Goal: Task Accomplishment & Management: Manage account settings

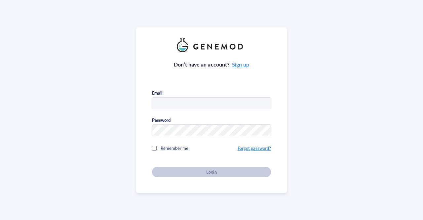
type input "chemgroup@arobiotx.com"
click at [197, 174] on div "Don’t have an account? Sign up Email chemgroup@arobiotx.com Password Remember m…" at bounding box center [211, 114] width 119 height 125
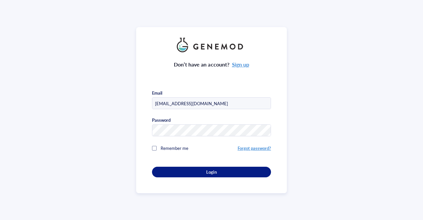
click at [197, 174] on button "Login" at bounding box center [211, 172] width 119 height 11
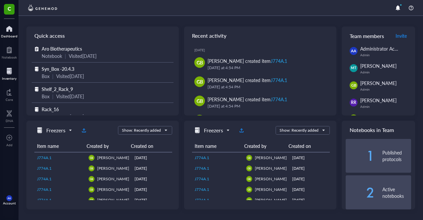
click at [6, 77] on div "Inventory" at bounding box center [9, 78] width 15 height 4
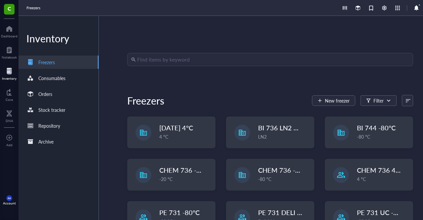
click at [170, 58] on input "search" at bounding box center [273, 59] width 272 height 13
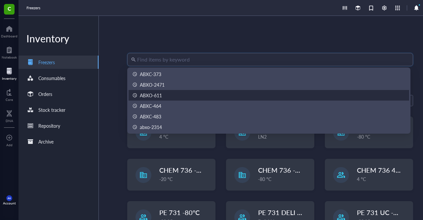
click at [158, 97] on div "ABXO-611" at bounding box center [151, 95] width 22 height 7
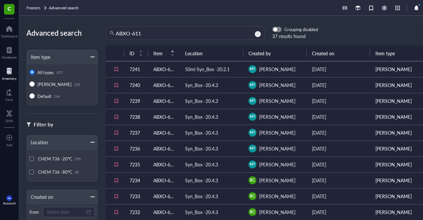
click at [149, 86] on td "ABXO-611" at bounding box center [164, 85] width 32 height 16
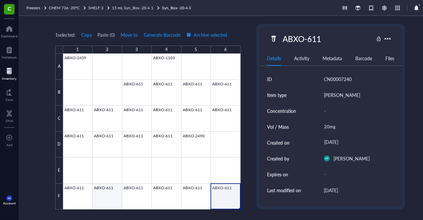
click at [102, 193] on div at bounding box center [151, 132] width 177 height 156
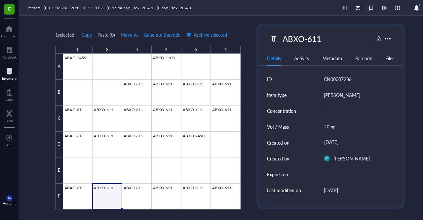
click at [103, 199] on div at bounding box center [151, 132] width 177 height 156
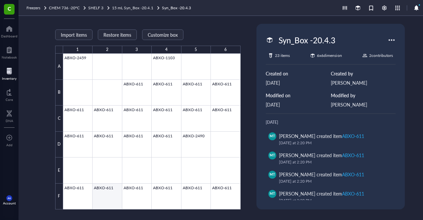
click at [103, 199] on div at bounding box center [151, 132] width 177 height 156
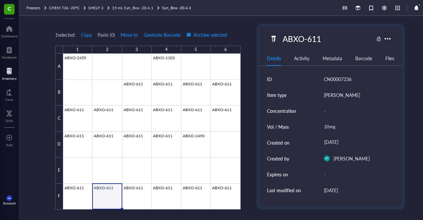
click at [304, 59] on div "Activity" at bounding box center [301, 58] width 15 height 7
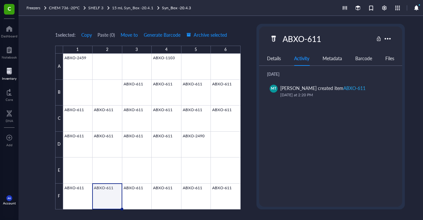
click at [329, 58] on div "Metadata" at bounding box center [332, 58] width 19 height 7
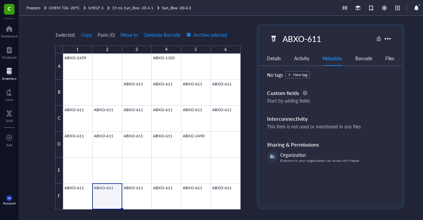
click at [271, 57] on div "Details" at bounding box center [274, 58] width 14 height 7
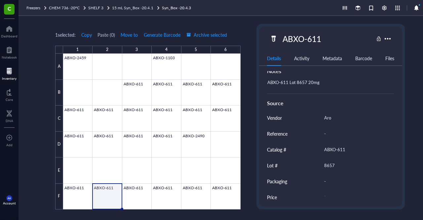
scroll to position [219, 0]
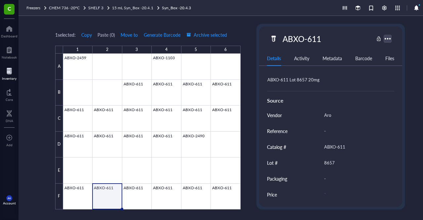
click at [386, 38] on div at bounding box center [388, 39] width 10 height 10
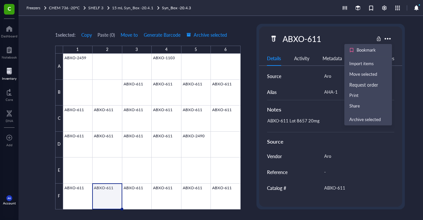
scroll to position [153, 0]
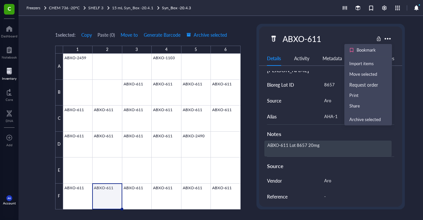
click at [327, 142] on div "ABXO-611 Lot 8657 20mg" at bounding box center [328, 148] width 128 height 16
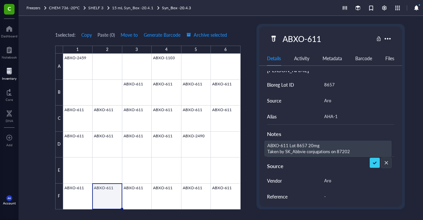
type textarea "ABXO-611 Lot 8657 20mg Taken by SK_Abbvie conjugations on 872025"
drag, startPoint x: 355, startPoint y: 148, endPoint x: 265, endPoint y: 150, distance: 89.3
click at [265, 150] on textarea "ABXO-611 Lot 8657 20mg Taken by SK_Abbvie conjugations on 872025" at bounding box center [328, 148] width 127 height 15
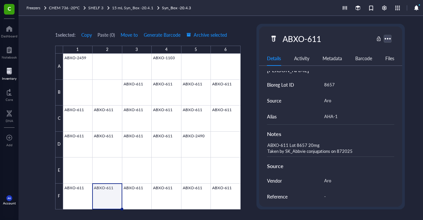
click at [386, 37] on div at bounding box center [388, 39] width 10 height 10
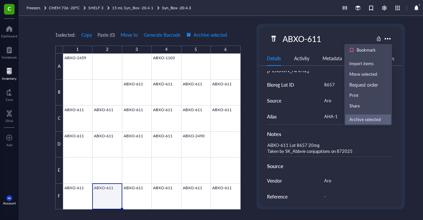
click at [363, 117] on div "Archive selected" at bounding box center [364, 119] width 31 height 6
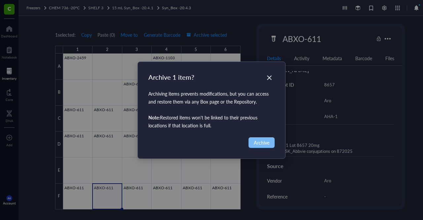
click at [264, 141] on span "Archive" at bounding box center [262, 142] width 16 height 7
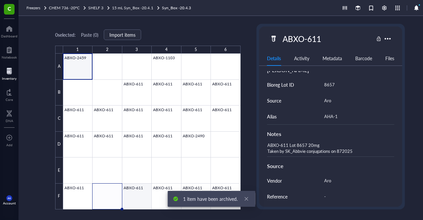
click at [135, 194] on div at bounding box center [151, 132] width 177 height 156
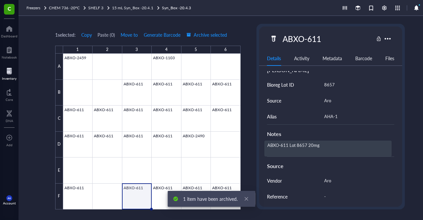
click at [329, 148] on div "ABXO-611 Lot 8657 20mg" at bounding box center [328, 148] width 128 height 16
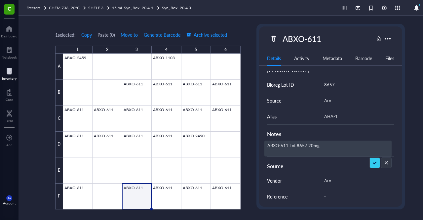
type textarea "ABXO-611 Lot 8657 20mg Taken by SK_Abbvie conjugations on 872025"
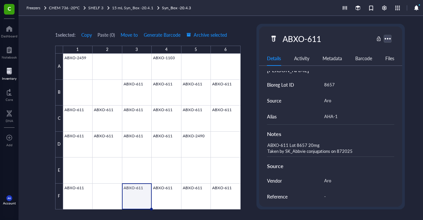
click at [390, 38] on div at bounding box center [388, 39] width 10 height 10
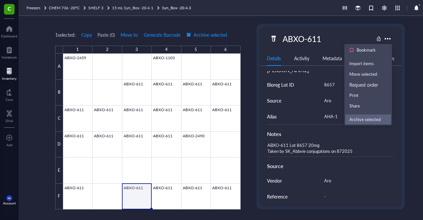
click at [367, 122] on div "Archive selected" at bounding box center [364, 119] width 31 height 6
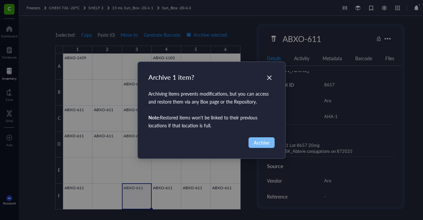
click at [265, 141] on span "Archive" at bounding box center [262, 142] width 16 height 7
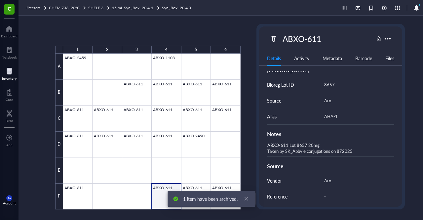
click at [167, 188] on div at bounding box center [151, 132] width 177 height 156
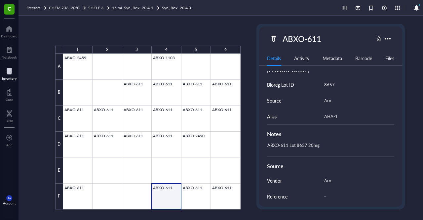
click at [167, 188] on div at bounding box center [151, 132] width 177 height 156
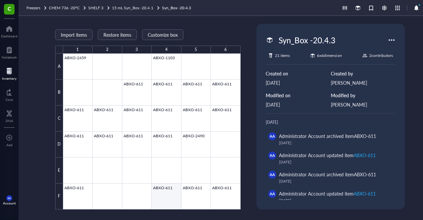
click at [175, 192] on div at bounding box center [151, 132] width 177 height 156
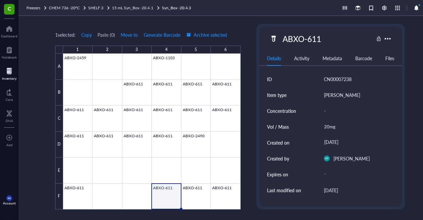
click at [173, 193] on div at bounding box center [151, 132] width 177 height 156
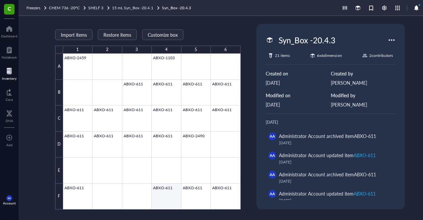
click at [173, 193] on div at bounding box center [151, 132] width 177 height 156
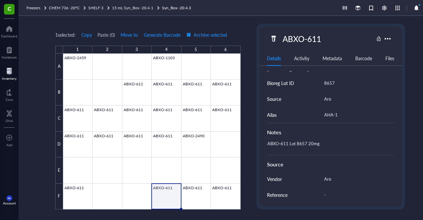
scroll to position [157, 0]
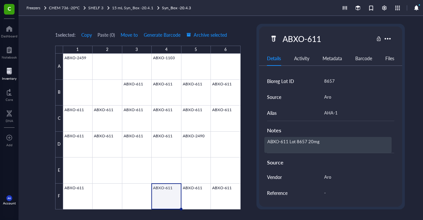
click at [332, 143] on div "ABXO-611 Lot 8657 20mg" at bounding box center [328, 145] width 128 height 16
type textarea "ABXO-611 Lot 8657 20mg Taken by SK_Abbvie conjugations on 872025"
click at [386, 37] on div at bounding box center [388, 39] width 10 height 10
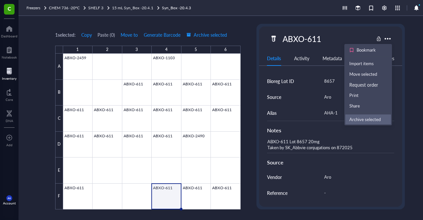
click at [360, 117] on div "Archive selected" at bounding box center [364, 119] width 31 height 6
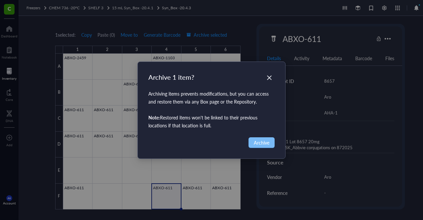
click at [252, 142] on button "Archive" at bounding box center [262, 142] width 26 height 11
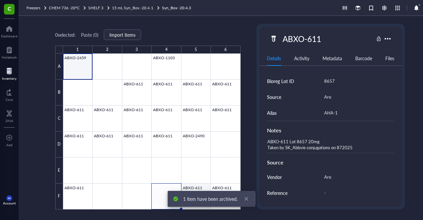
click at [202, 187] on div at bounding box center [151, 132] width 177 height 156
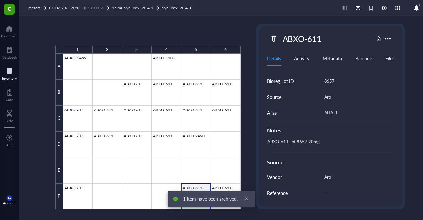
click at [202, 187] on div at bounding box center [151, 132] width 177 height 156
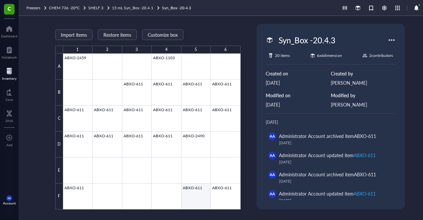
click at [198, 193] on div at bounding box center [151, 132] width 177 height 156
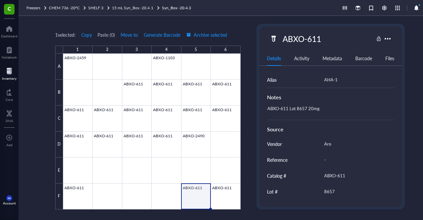
scroll to position [190, 0]
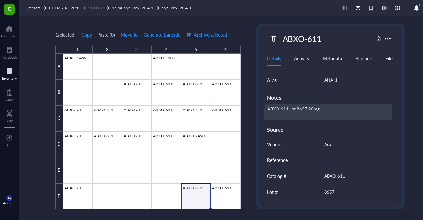
click at [335, 111] on div "ABXO-611 Lot 8657 20mg" at bounding box center [328, 112] width 128 height 16
type textarea "ABXO-611 Lot 8657 20mg Taken by SK_Abbvie conjugations on 872025"
click at [386, 39] on div at bounding box center [388, 39] width 10 height 10
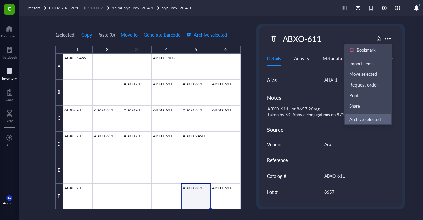
click at [361, 117] on div "Archive selected" at bounding box center [364, 119] width 31 height 6
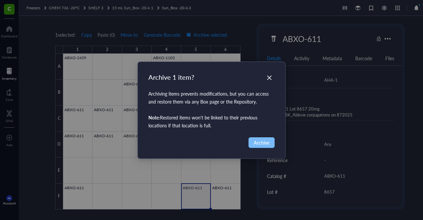
click at [266, 145] on span "Archive" at bounding box center [262, 142] width 16 height 7
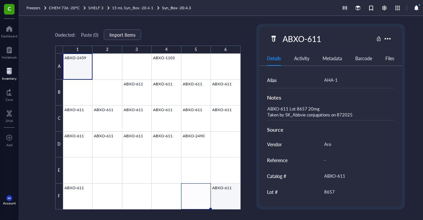
click at [220, 188] on div at bounding box center [151, 132] width 177 height 156
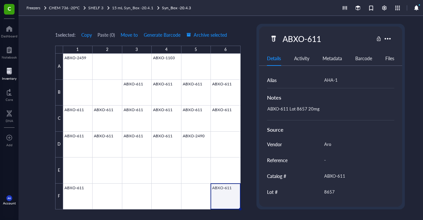
scroll to position [190, 0]
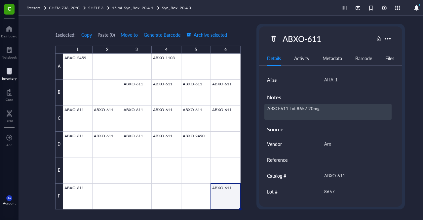
click at [337, 110] on div "ABXO-611 Lot 8657 20mg" at bounding box center [328, 112] width 128 height 16
type textarea "ABXO-611 Lot 8657 20mg Taken by SK_Abbvie conjugations on 872025"
click at [387, 37] on div at bounding box center [388, 39] width 10 height 10
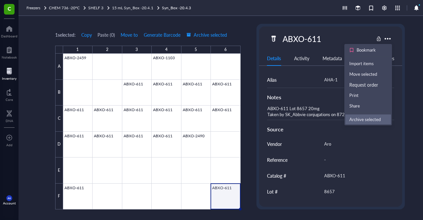
click at [364, 120] on div "Archive selected" at bounding box center [364, 119] width 31 height 6
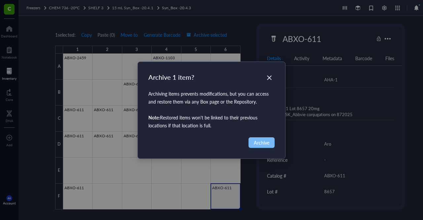
click at [256, 139] on span "Archive" at bounding box center [262, 142] width 16 height 7
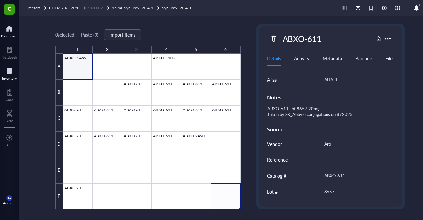
click at [6, 34] on div "Dashboard" at bounding box center [9, 36] width 17 height 4
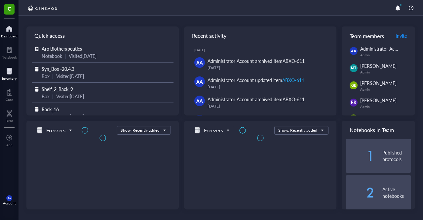
click at [7, 79] on div "Inventory" at bounding box center [9, 78] width 15 height 4
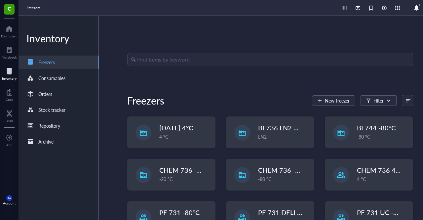
click at [154, 62] on input "search" at bounding box center [273, 59] width 272 height 13
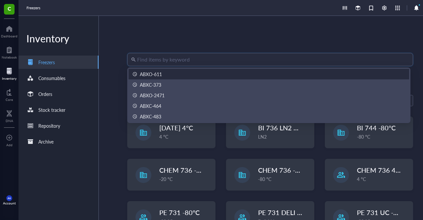
click at [153, 73] on div "ABXO-611" at bounding box center [151, 73] width 22 height 7
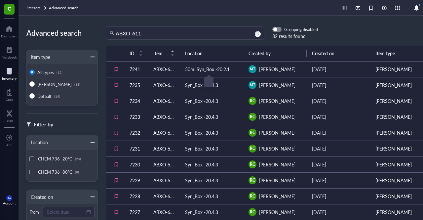
click at [198, 71] on div "50ml Syn_Box -20.2.1" at bounding box center [207, 68] width 45 height 7
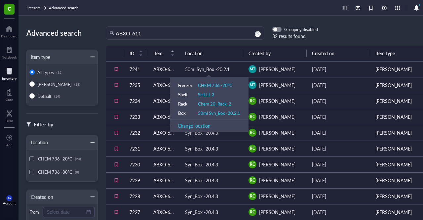
click at [199, 70] on div "50ml Syn_Box -20.2.1" at bounding box center [207, 68] width 45 height 7
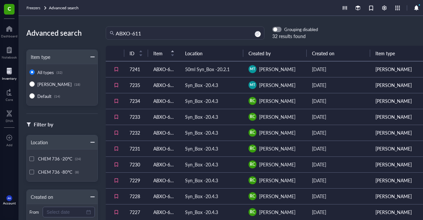
click at [149, 67] on td "ABXO-611" at bounding box center [164, 69] width 32 height 16
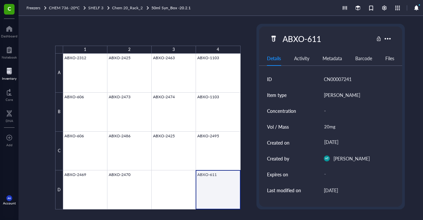
click at [208, 189] on div at bounding box center [151, 132] width 177 height 156
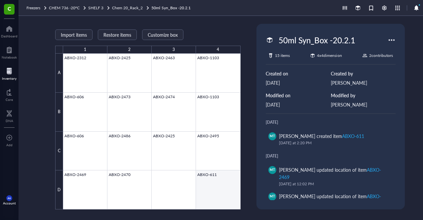
click at [208, 189] on div at bounding box center [151, 132] width 177 height 156
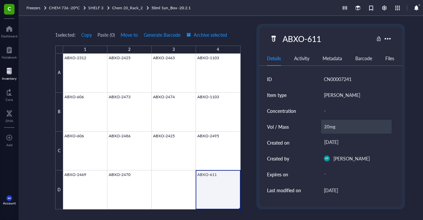
click at [342, 129] on div "20mg" at bounding box center [356, 127] width 71 height 14
type input "10mg"
click at [342, 129] on input "10mg" at bounding box center [357, 126] width 70 height 13
click at [342, 129] on div "10mg" at bounding box center [356, 127] width 71 height 14
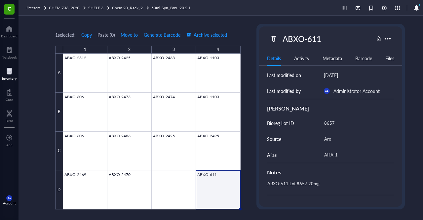
scroll to position [162, 0]
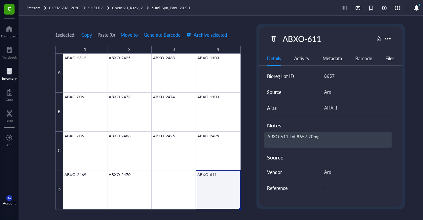
click at [327, 136] on div "ABXO-611 Lot 8657 20mg" at bounding box center [328, 140] width 128 height 16
click at [311, 137] on textarea "ABXO-611 Lot 8657 20mg" at bounding box center [312, 140] width 95 height 15
click at [318, 138] on textarea "ABXO-611 Lot 8657 10mg" at bounding box center [312, 140] width 95 height 15
click at [343, 143] on textarea "ABXO-611 Lot 8657 10mg Taken by SK_Abbvie conjugations on 872025" at bounding box center [328, 140] width 127 height 15
type textarea "ABXO-611 Lot 8657 10mg Taken by SK_Abbvie conjugations on 8112025"
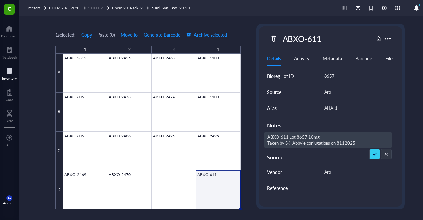
click at [403, 104] on div "ABXO-611 Details Activity Metadata Barcode Files ID CN00007241 Item type Aro Ol…" at bounding box center [330, 116] width 149 height 185
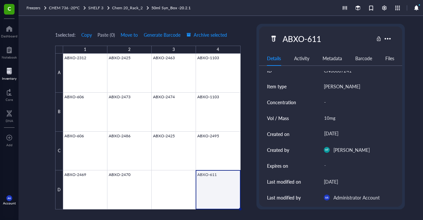
scroll to position [0, 0]
